Goal: Task Accomplishment & Management: Use online tool/utility

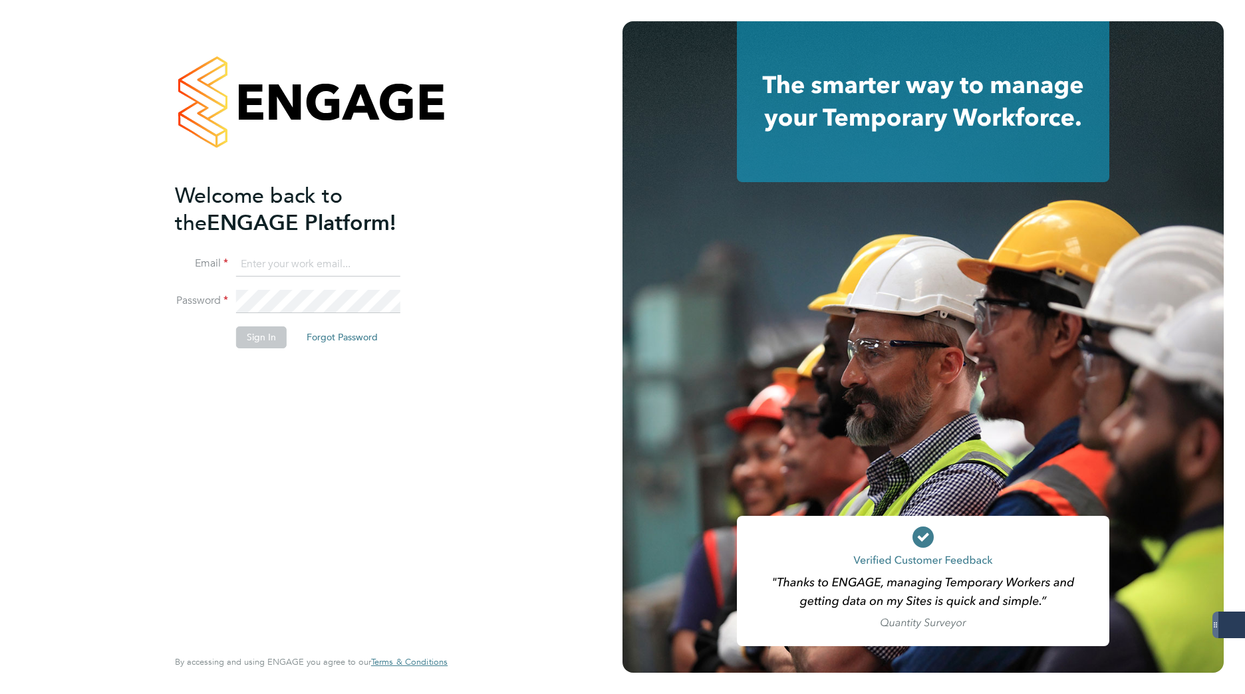
type input "[PERSON_NAME][EMAIL_ADDRESS][DOMAIN_NAME]"
click at [269, 342] on button "Sign In" at bounding box center [261, 337] width 51 height 21
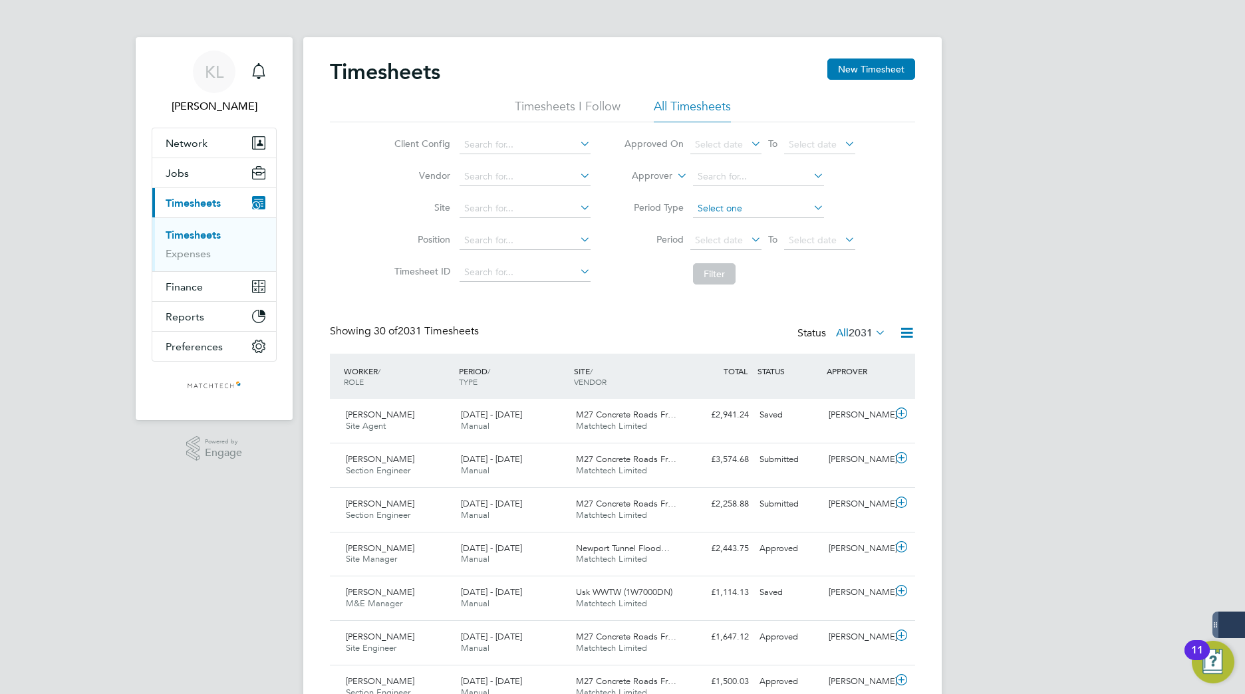
drag, startPoint x: 677, startPoint y: 98, endPoint x: 739, endPoint y: 201, distance: 120.2
click at [676, 98] on li "All Timesheets" at bounding box center [692, 110] width 77 height 24
click at [911, 334] on icon at bounding box center [906, 333] width 17 height 17
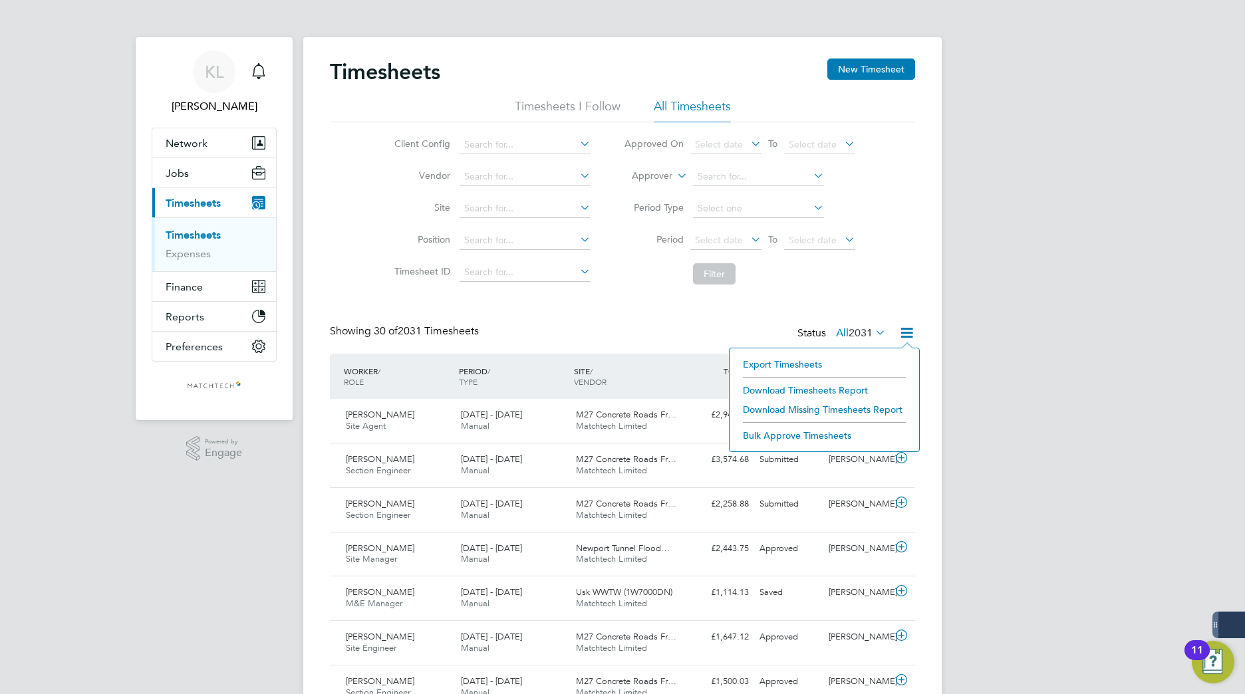
click at [767, 385] on li "Download Timesheets Report" at bounding box center [824, 390] width 176 height 19
